Goal: Find specific page/section: Find specific page/section

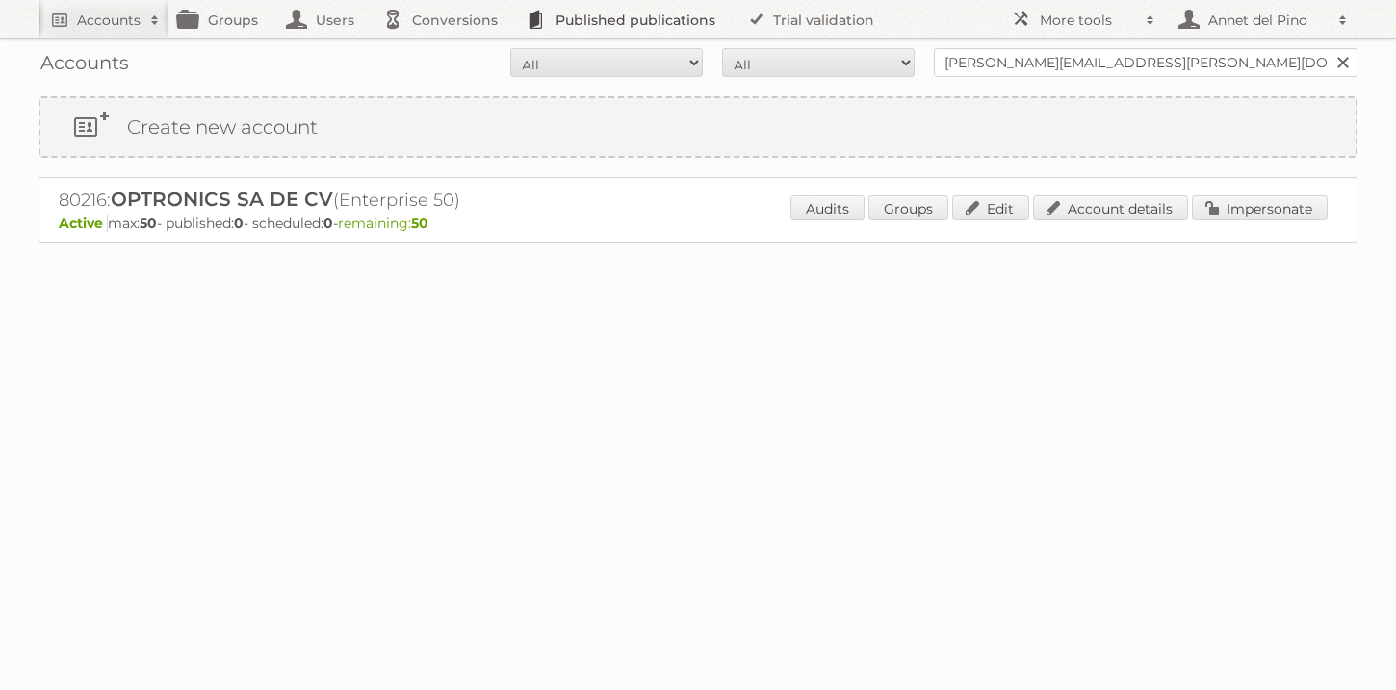
click at [560, 24] on link "Published publications" at bounding box center [626, 19] width 218 height 39
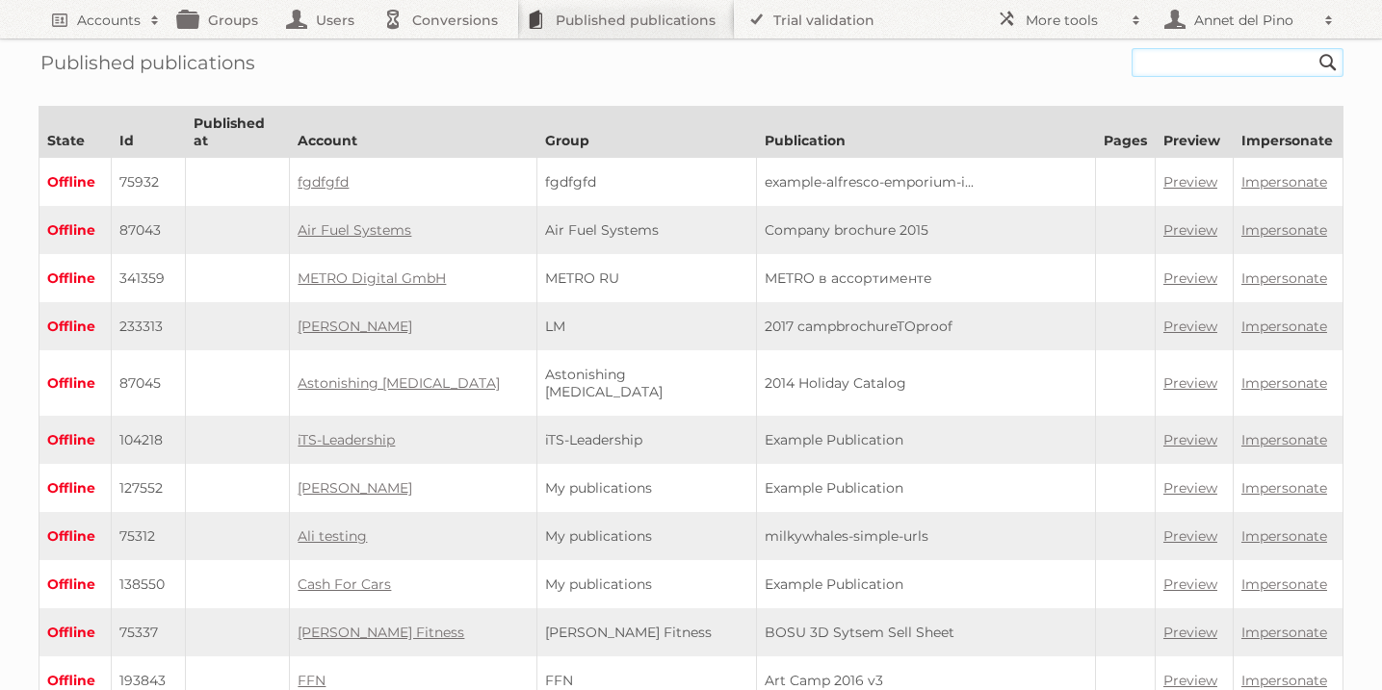
click at [1204, 65] on input "text" at bounding box center [1237, 62] width 212 height 29
paste input "fundamental-accounting-principles-25th-edition-pdf"
type input "fundamental-accounting-principles-25th-edition-pdf"
click at [1313, 48] on input "Search" at bounding box center [1327, 62] width 29 height 29
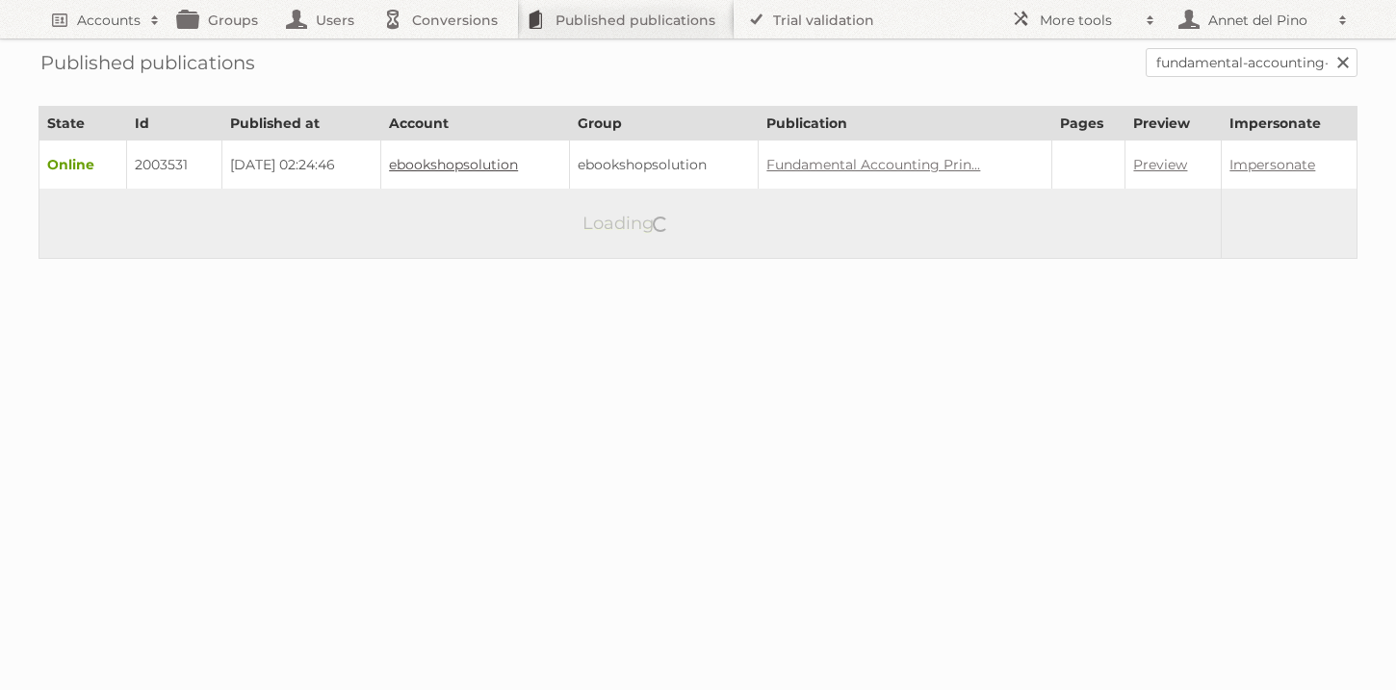
click at [515, 165] on link "ebookshopsolution" at bounding box center [453, 164] width 129 height 17
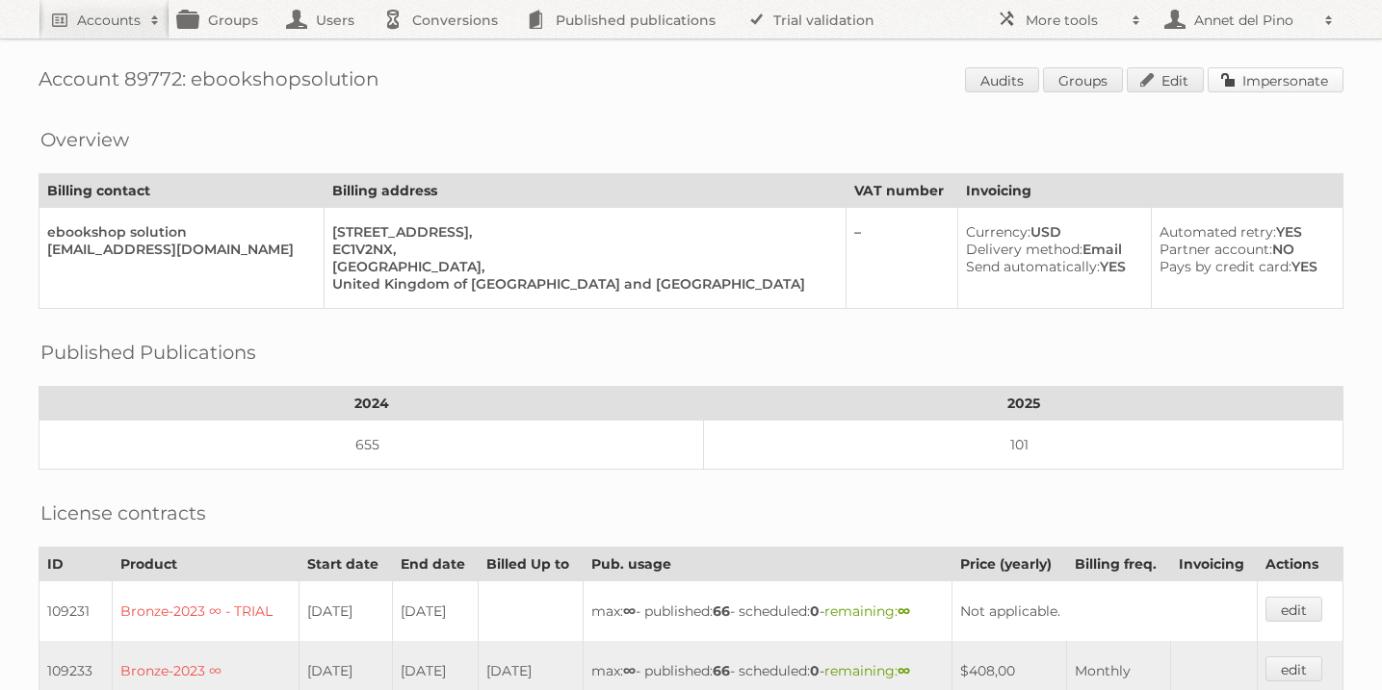
click at [1294, 87] on link "Impersonate" at bounding box center [1275, 79] width 136 height 25
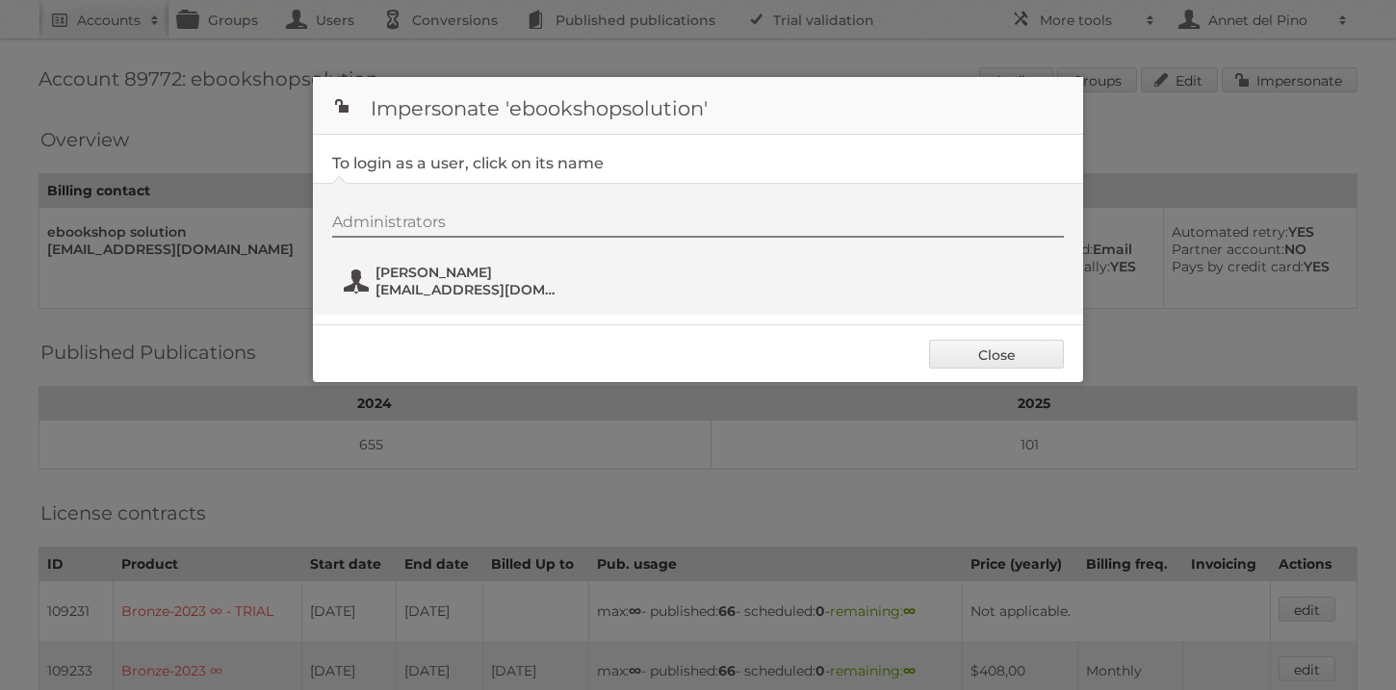
click at [521, 270] on span "[PERSON_NAME]" at bounding box center [469, 272] width 187 height 17
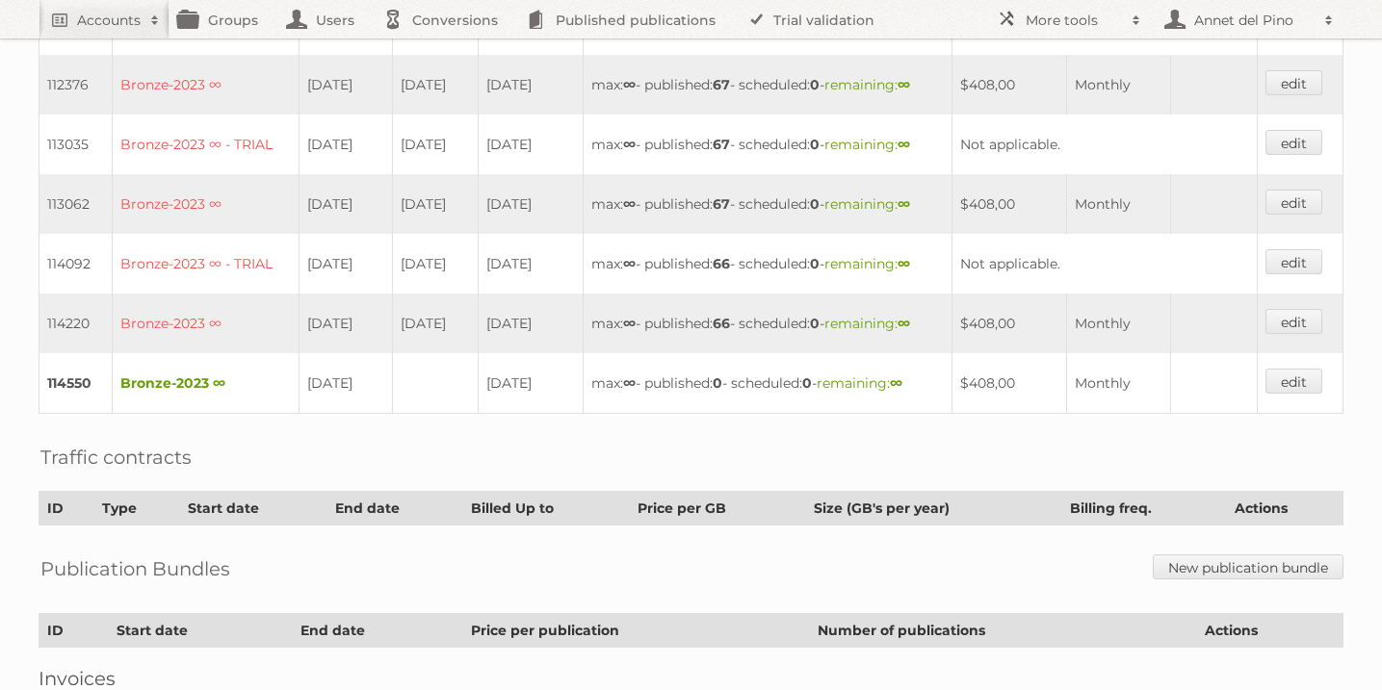
scroll to position [826, 0]
